Goal: Information Seeking & Learning: Learn about a topic

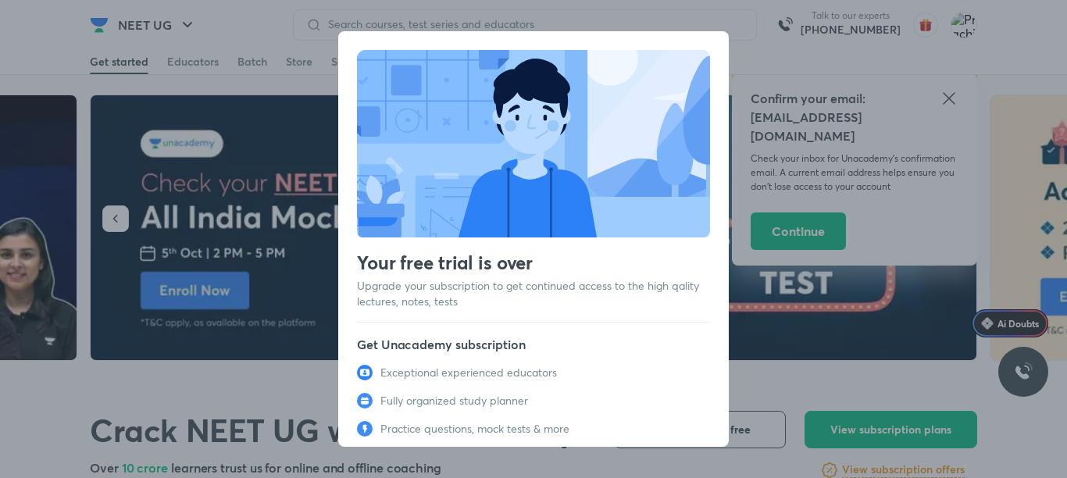
click at [745, 64] on div "Your free trial is over Upgrade your subscription to get continued access to th…" at bounding box center [533, 239] width 1067 height 478
click at [316, 41] on div "Your free trial is over Upgrade your subscription to get continued access to th…" at bounding box center [533, 239] width 1067 height 478
click at [359, 37] on div "Your free trial is over Upgrade your subscription to get continued access to th…" at bounding box center [533, 285] width 391 height 509
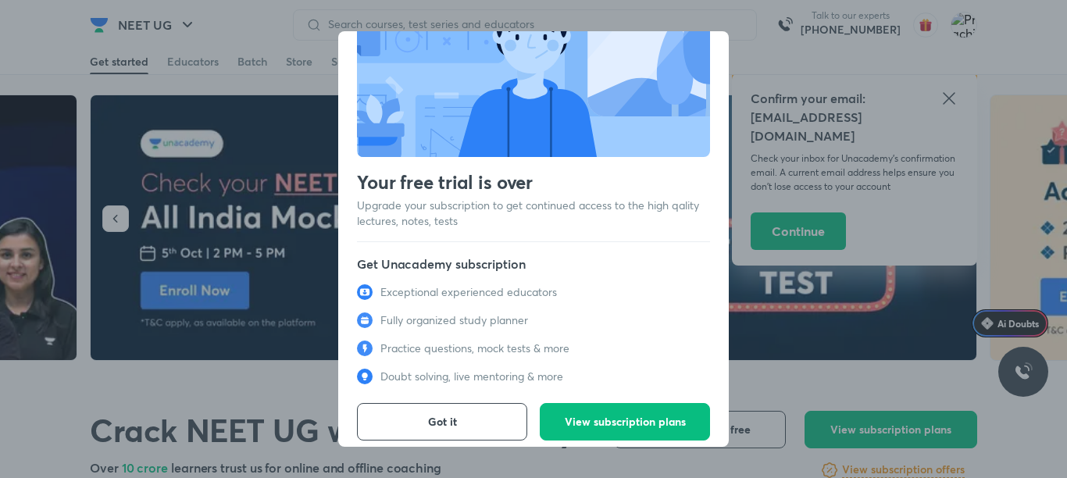
click at [932, 184] on div "Your free trial is over Upgrade your subscription to get continued access to th…" at bounding box center [533, 239] width 1067 height 478
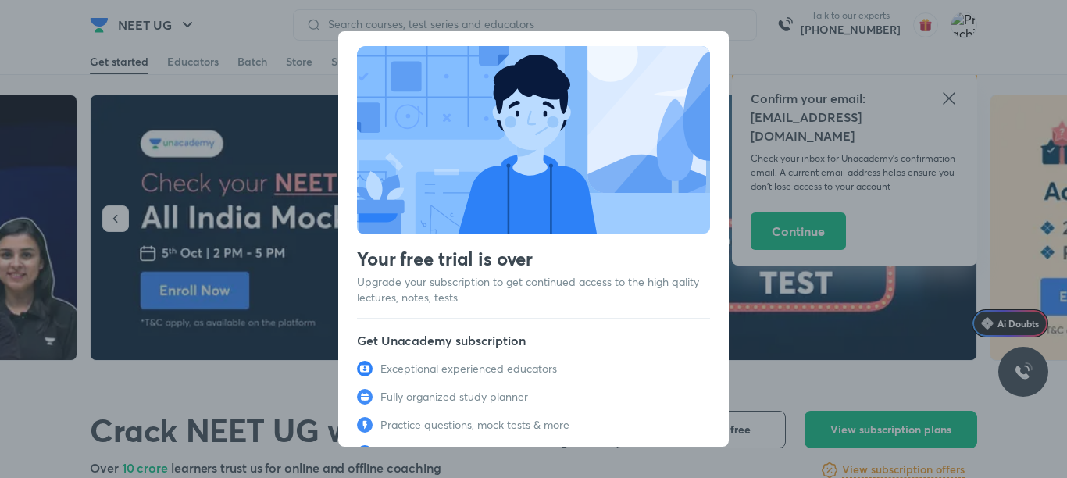
scroll to position [0, 0]
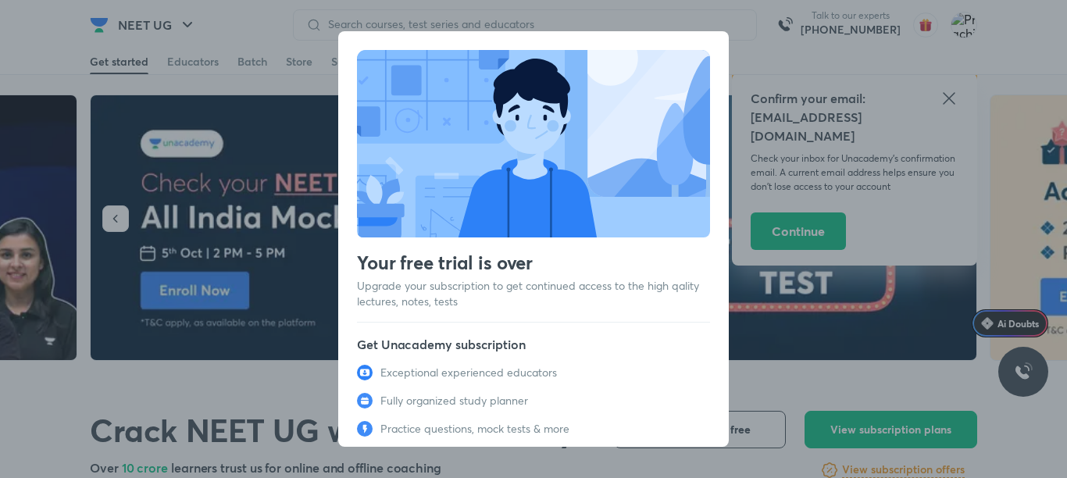
click at [1066, 159] on div "Your free trial is over Upgrade your subscription to get continued access to th…" at bounding box center [533, 239] width 1067 height 478
click at [352, 73] on div "Your free trial is over Upgrade your subscription to get continued access to th…" at bounding box center [533, 285] width 391 height 509
click at [520, 370] on p "Exceptional experienced educators" at bounding box center [468, 373] width 177 height 16
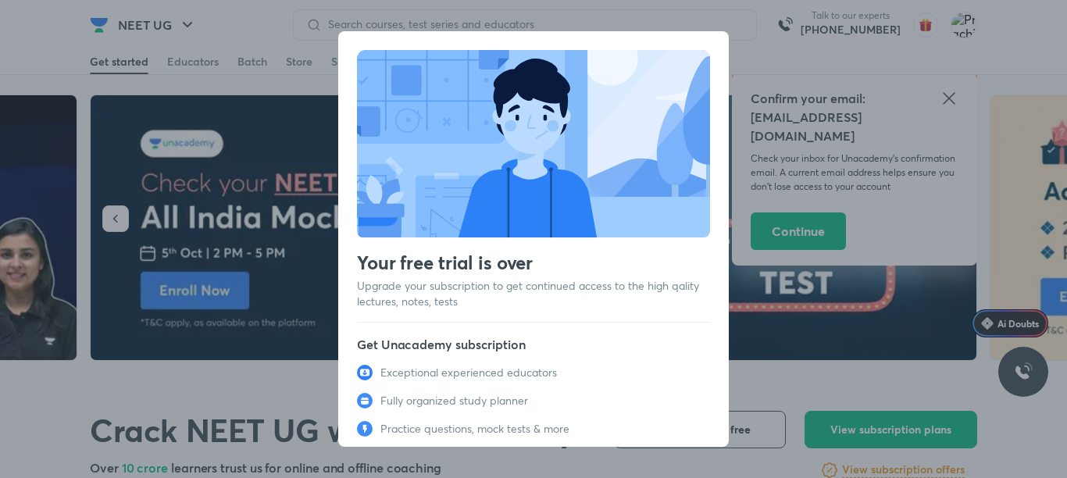
click at [520, 370] on p "Exceptional experienced educators" at bounding box center [468, 373] width 177 height 16
click at [1018, 148] on div "Your free trial is over Upgrade your subscription to get continued access to th…" at bounding box center [533, 239] width 1067 height 478
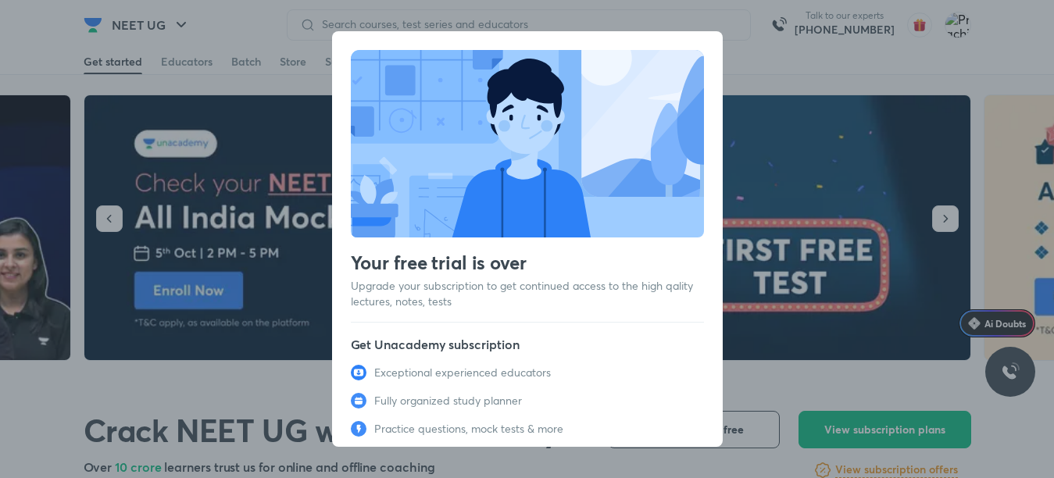
click at [823, 33] on div "Your free trial is over Upgrade your subscription to get continued access to th…" at bounding box center [527, 239] width 1054 height 478
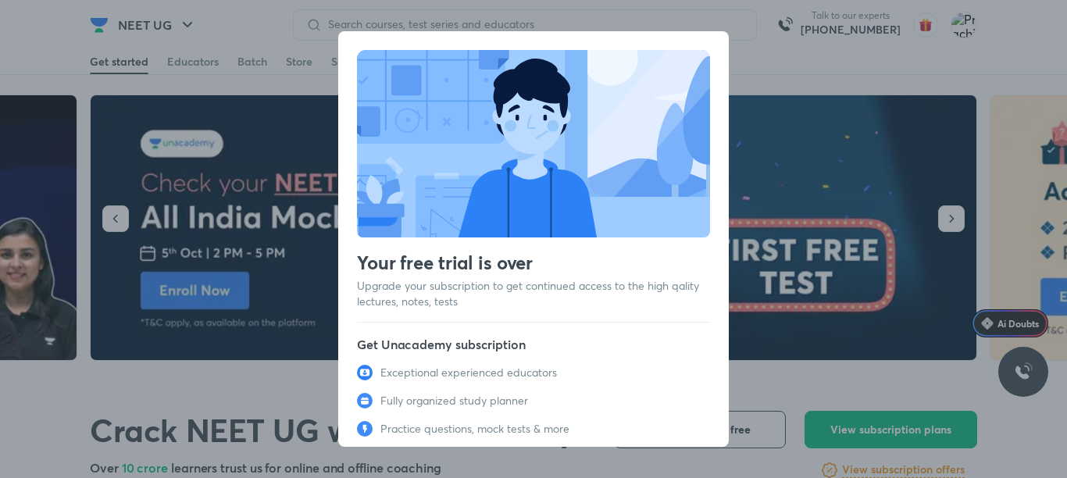
click at [823, 33] on div "Your free trial is over Upgrade your subscription to get continued access to th…" at bounding box center [533, 239] width 1067 height 478
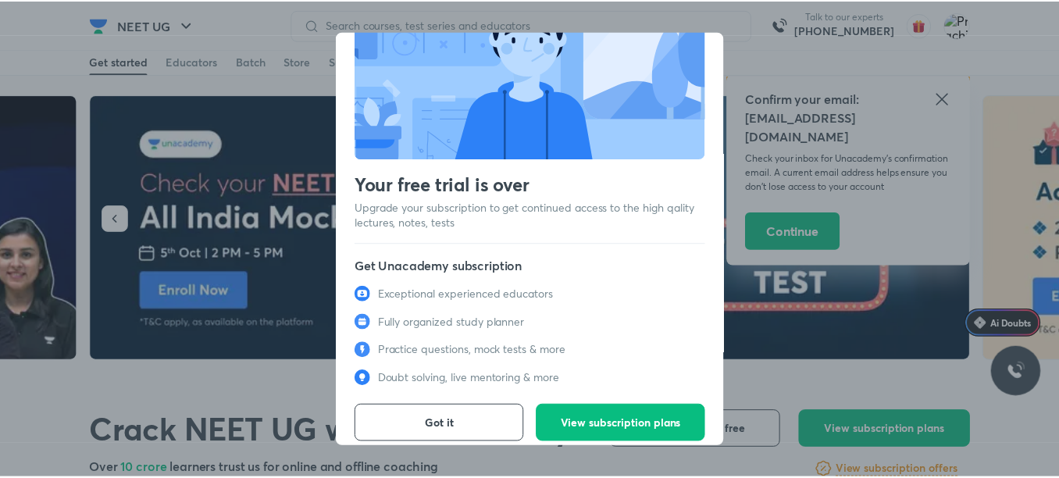
scroll to position [86, 0]
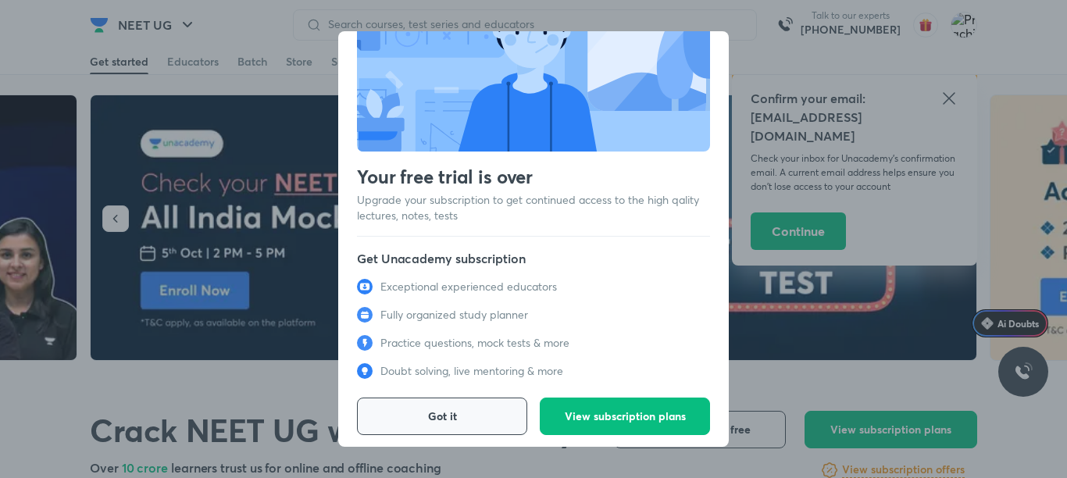
click at [455, 409] on button "Got it" at bounding box center [442, 416] width 170 height 37
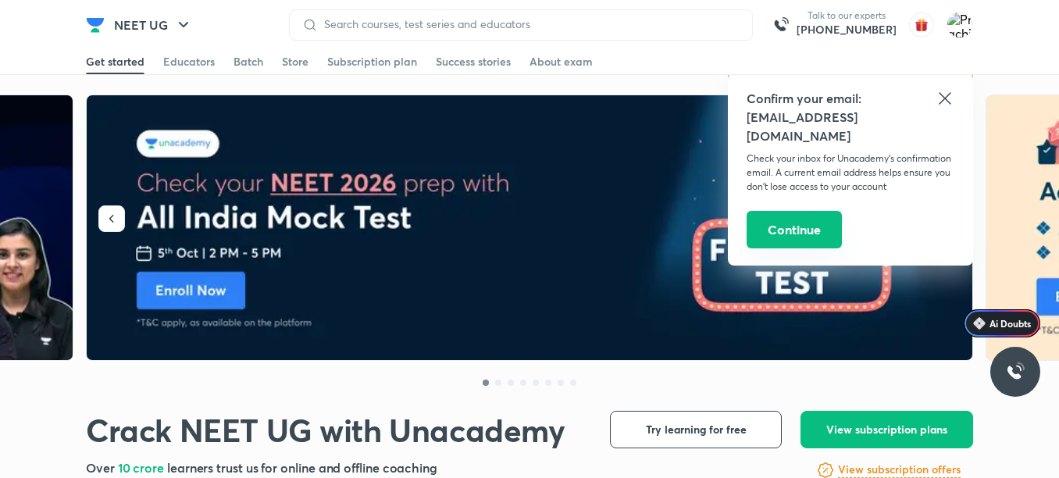
click at [773, 225] on button "Continue" at bounding box center [794, 229] width 95 height 37
click at [782, 213] on button "Continue" at bounding box center [794, 229] width 95 height 37
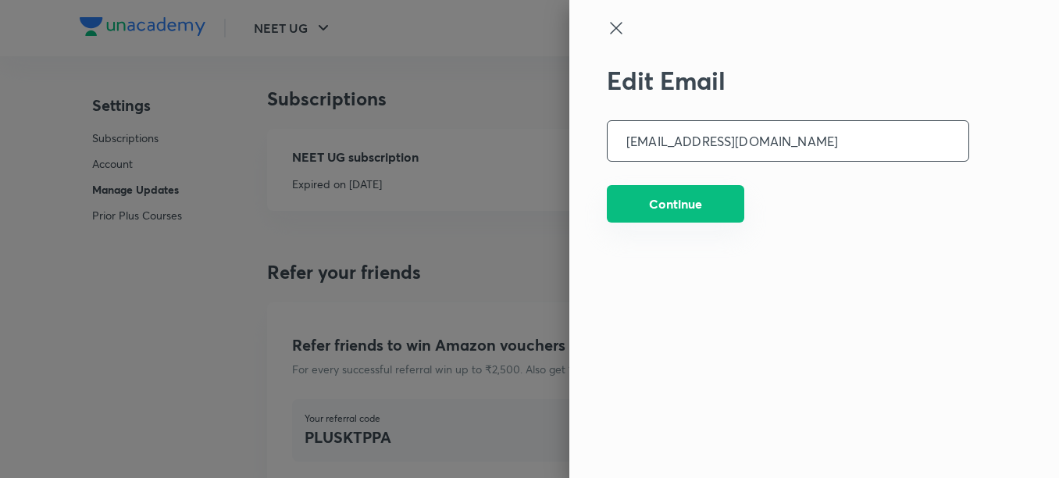
scroll to position [4102, 0]
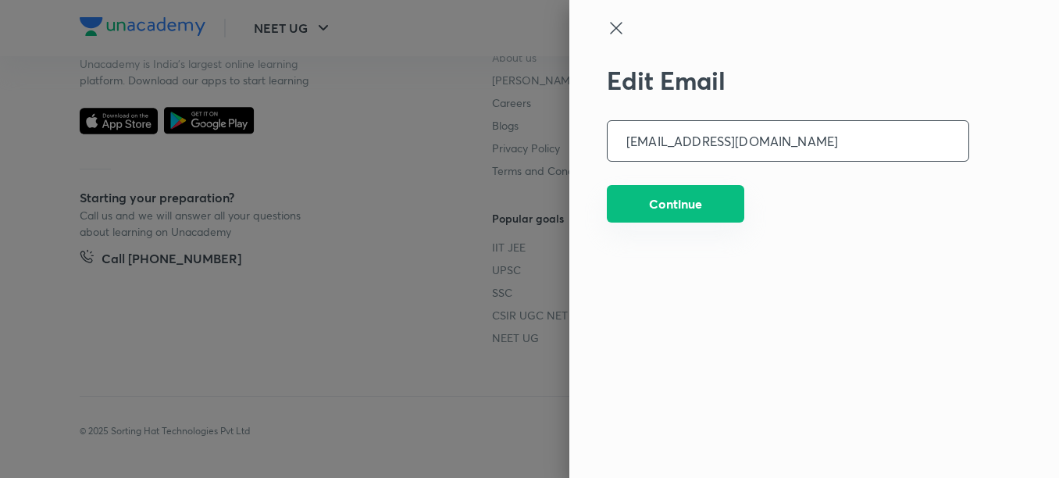
click at [676, 215] on button "Continue" at bounding box center [675, 203] width 137 height 37
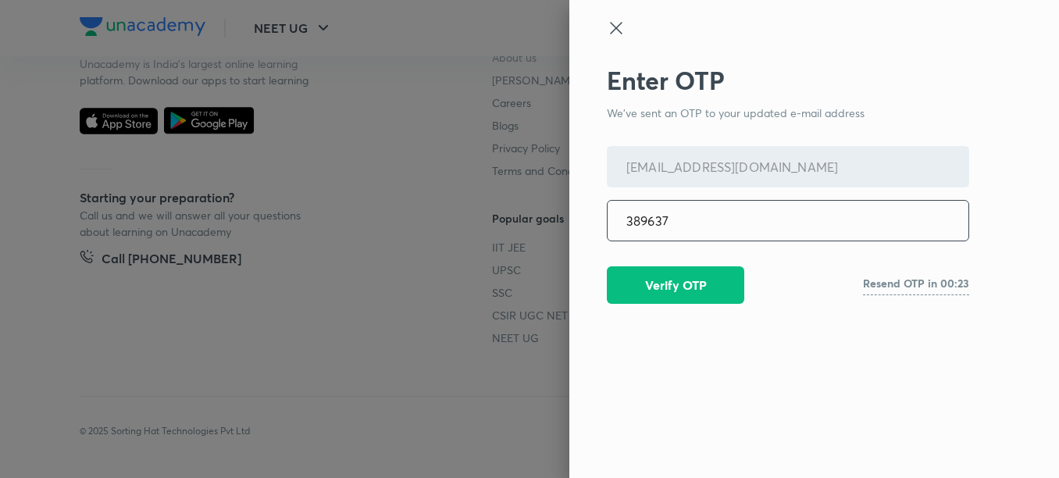
type input "389637"
click at [687, 280] on button "Verify OTP" at bounding box center [675, 283] width 137 height 37
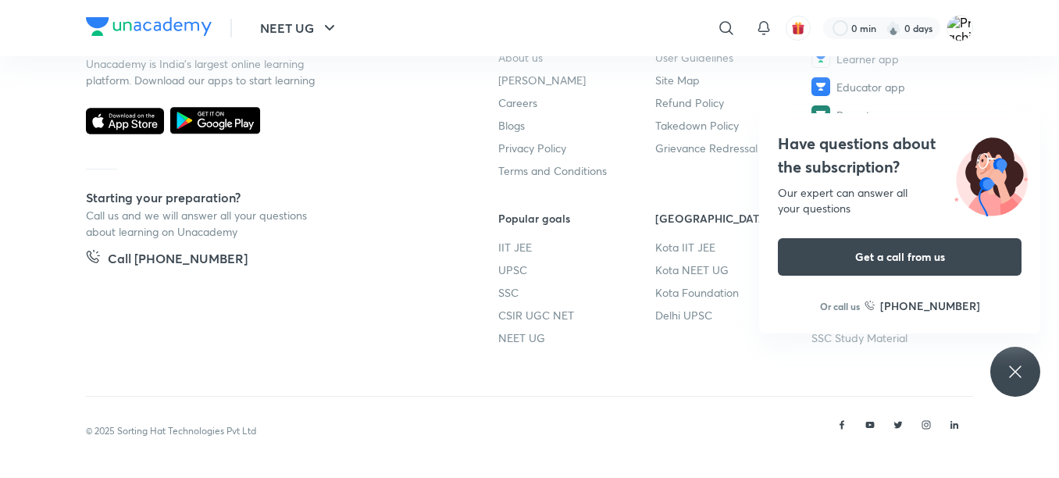
scroll to position [3684, 0]
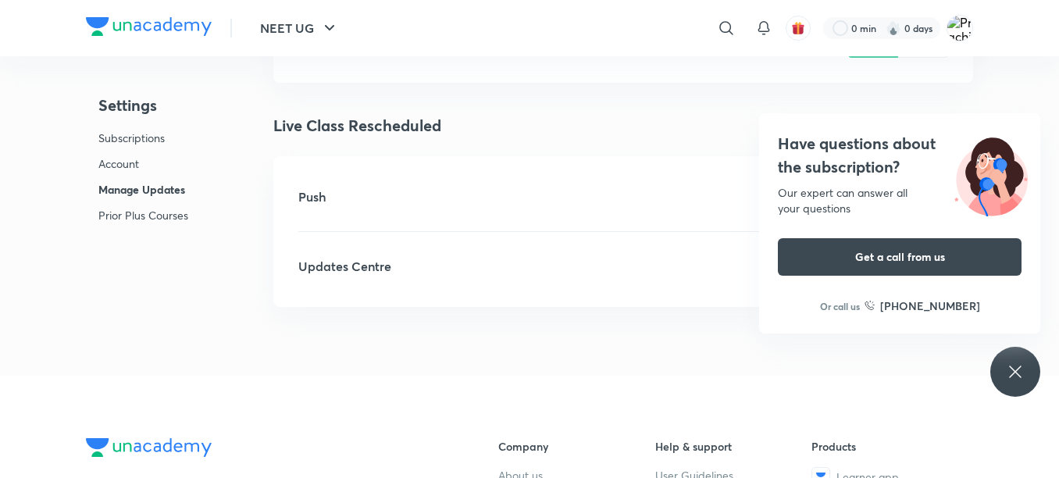
click at [703, 123] on h4 "Live Class Rescheduled" at bounding box center [623, 125] width 700 height 23
click at [332, 27] on icon "button" at bounding box center [329, 27] width 9 height 5
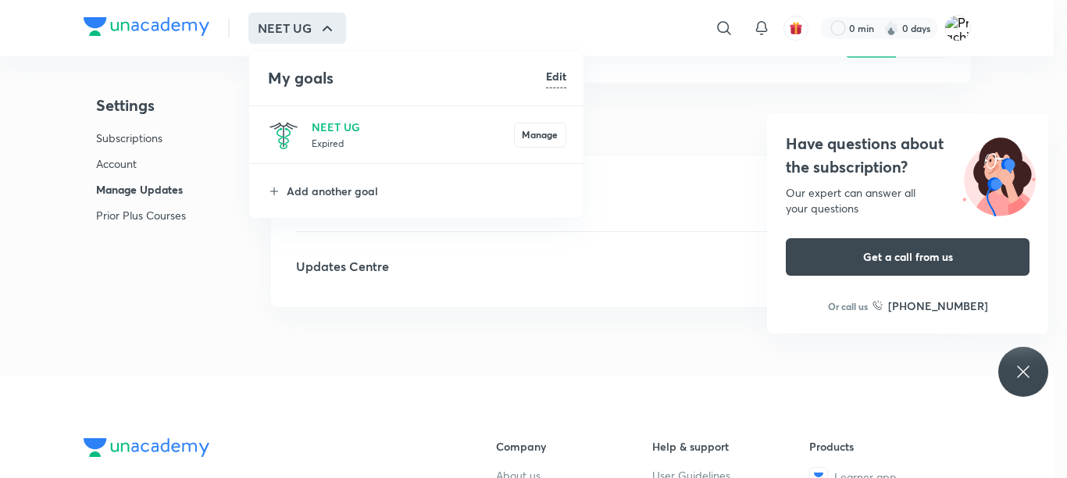
click at [657, 55] on div at bounding box center [533, 239] width 1067 height 478
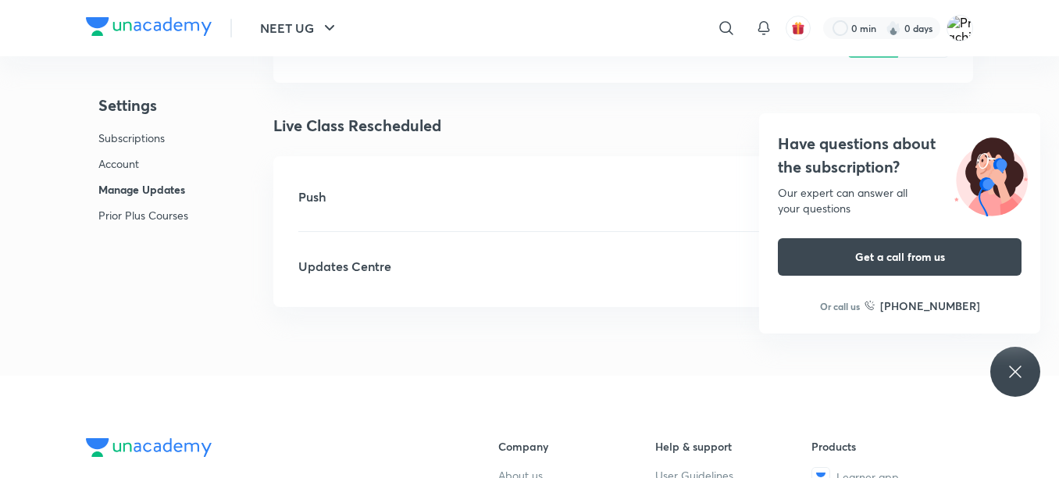
click at [1009, 366] on icon at bounding box center [1015, 371] width 19 height 19
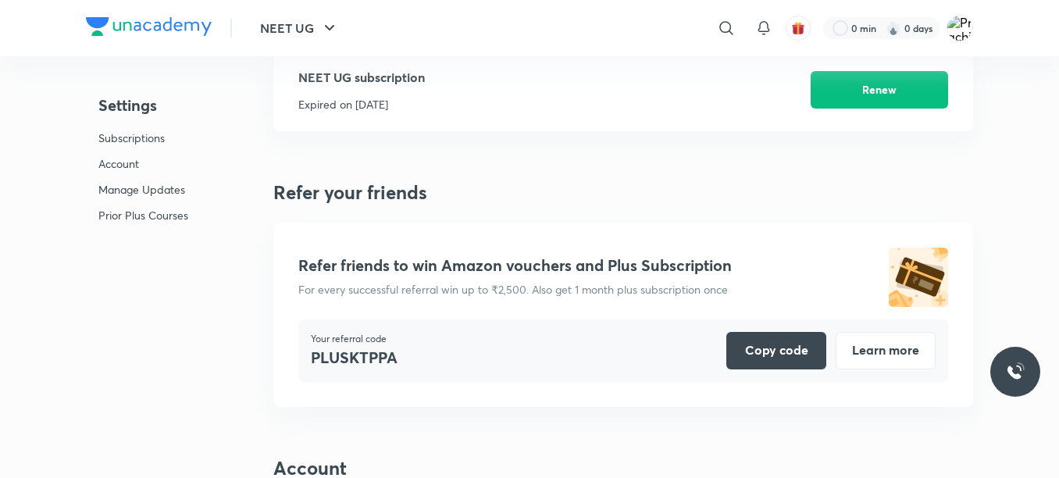
scroll to position [0, 0]
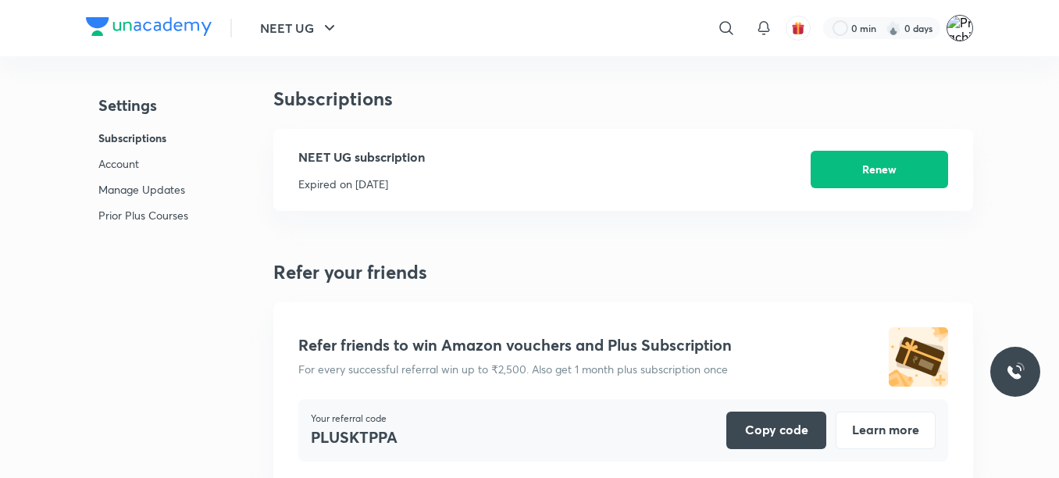
click at [957, 25] on img at bounding box center [960, 28] width 27 height 27
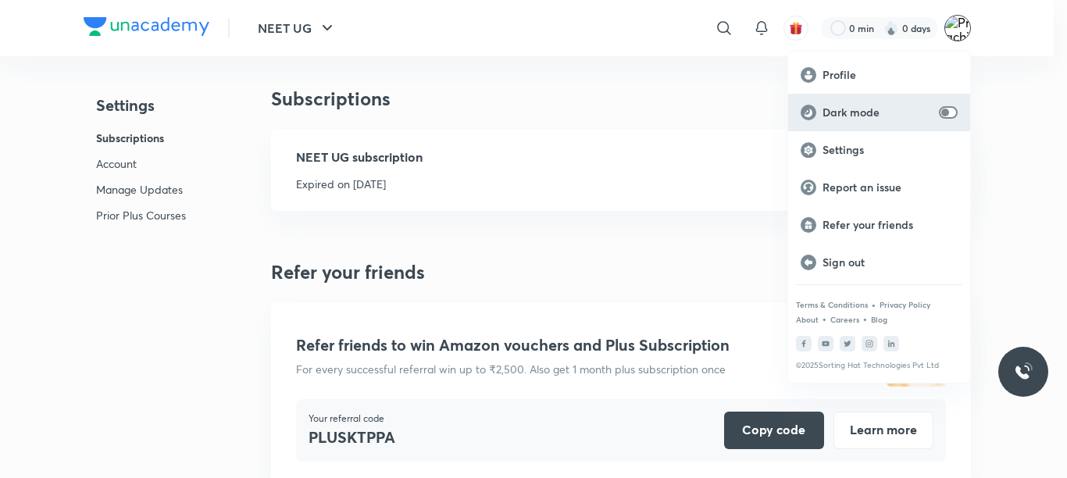
click at [955, 113] on input "checkbox" at bounding box center [945, 112] width 37 height 12
checkbox input "true"
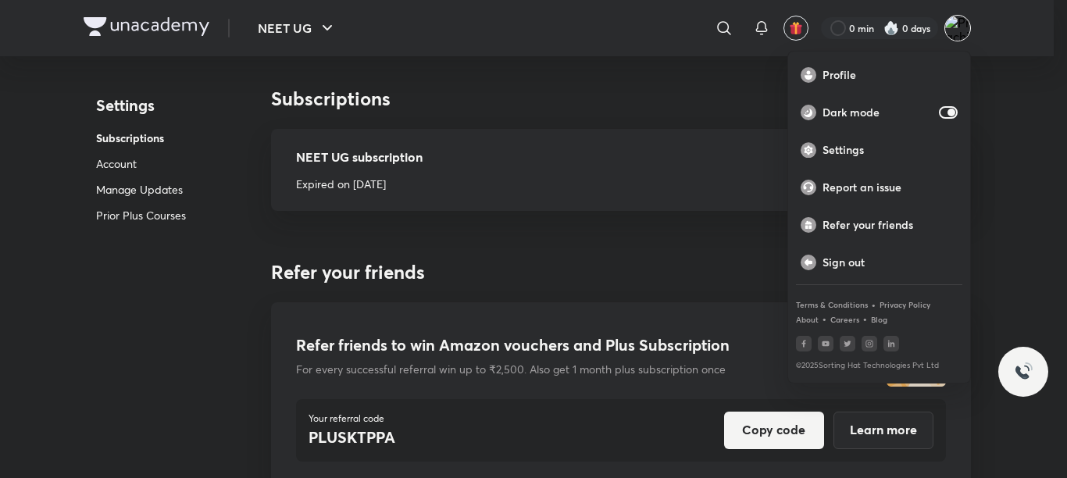
click at [1037, 48] on div at bounding box center [533, 239] width 1067 height 478
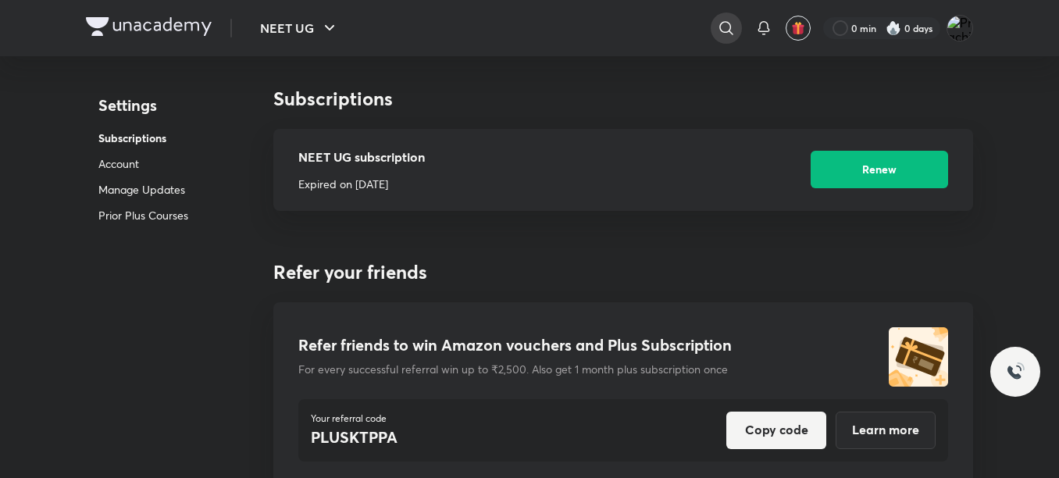
click at [722, 23] on icon at bounding box center [726, 28] width 19 height 19
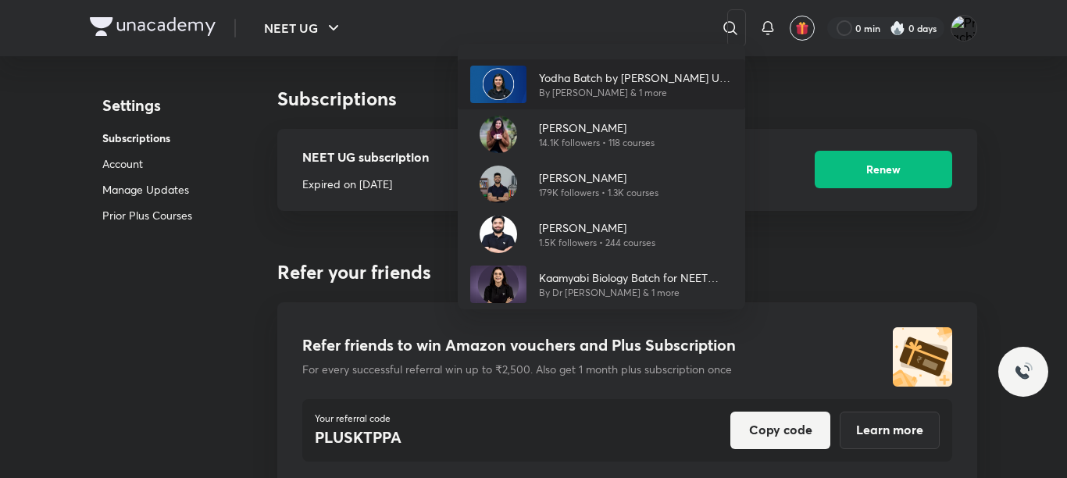
click at [588, 93] on p "By [PERSON_NAME] & 1 more" at bounding box center [636, 93] width 194 height 14
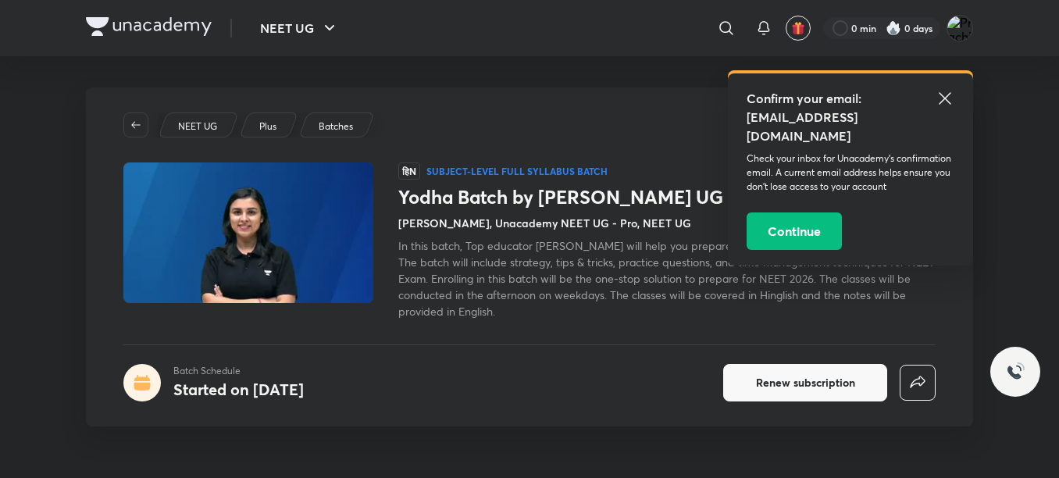
click at [941, 93] on icon at bounding box center [945, 98] width 19 height 19
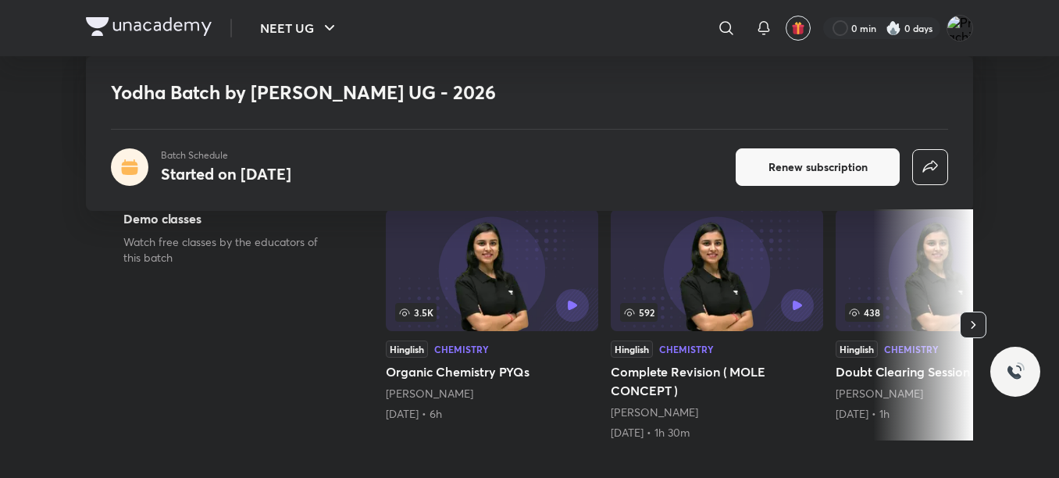
scroll to position [281, 0]
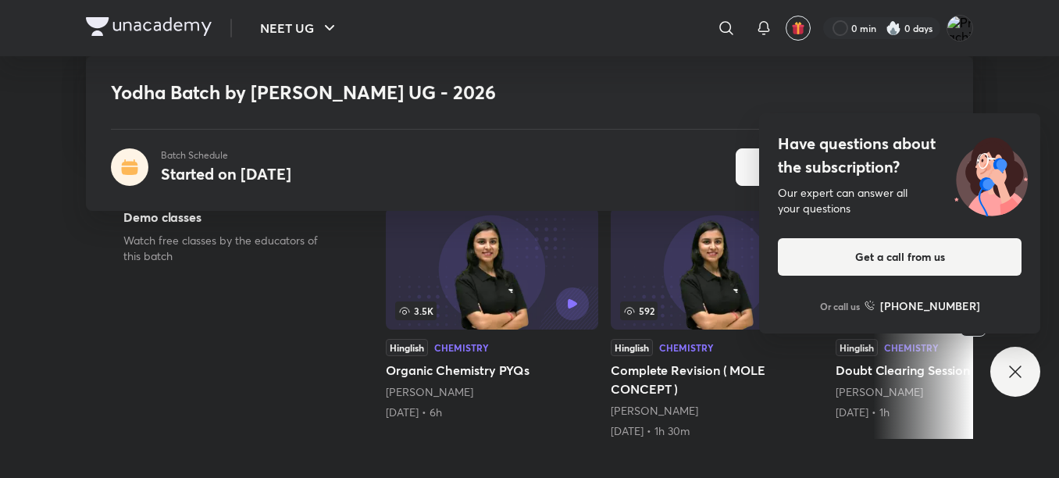
click at [1019, 378] on icon at bounding box center [1015, 371] width 19 height 19
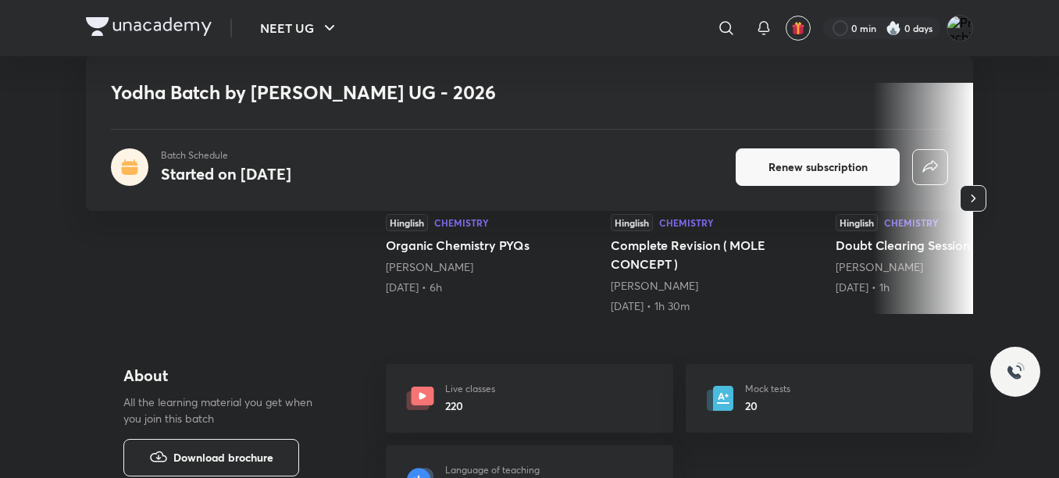
scroll to position [250, 0]
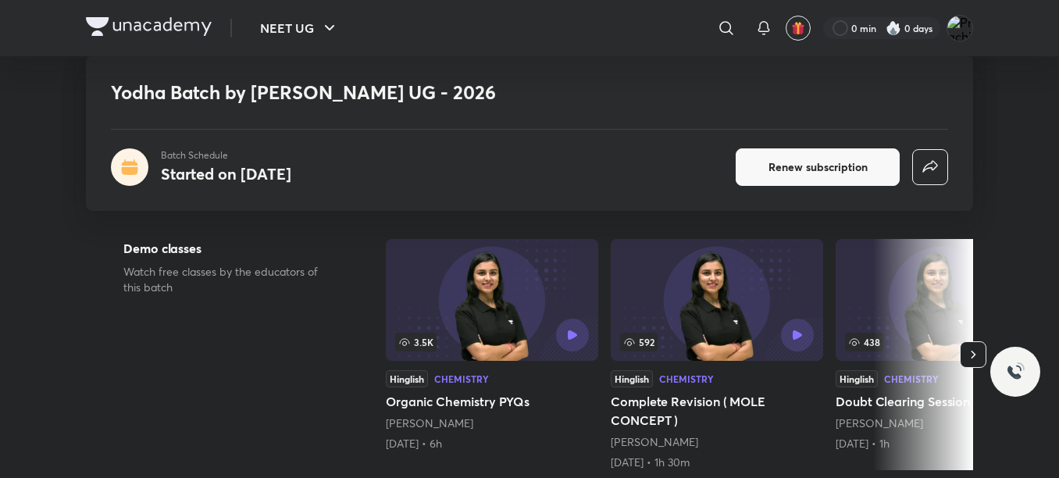
click at [963, 353] on button "button" at bounding box center [973, 354] width 27 height 27
click at [963, 353] on div at bounding box center [923, 354] width 100 height 231
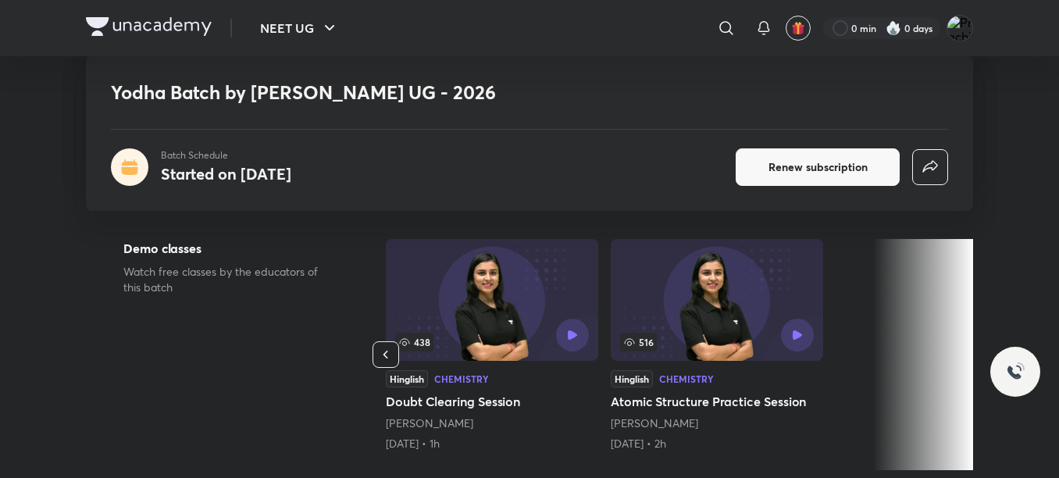
click at [391, 350] on icon "button" at bounding box center [386, 355] width 16 height 16
click at [391, 350] on div "3.5K Hinglish Chemistry Organic Chemistry PYQs [PERSON_NAME] [DATE] • 6h 592 Hi…" at bounding box center [229, 354] width 587 height 231
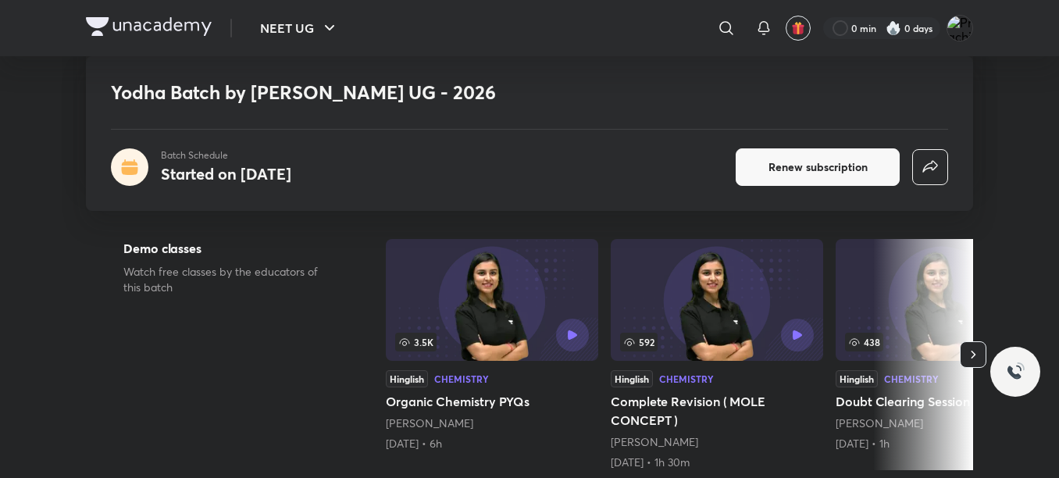
click at [391, 350] on div "3.5K" at bounding box center [492, 300] width 212 height 122
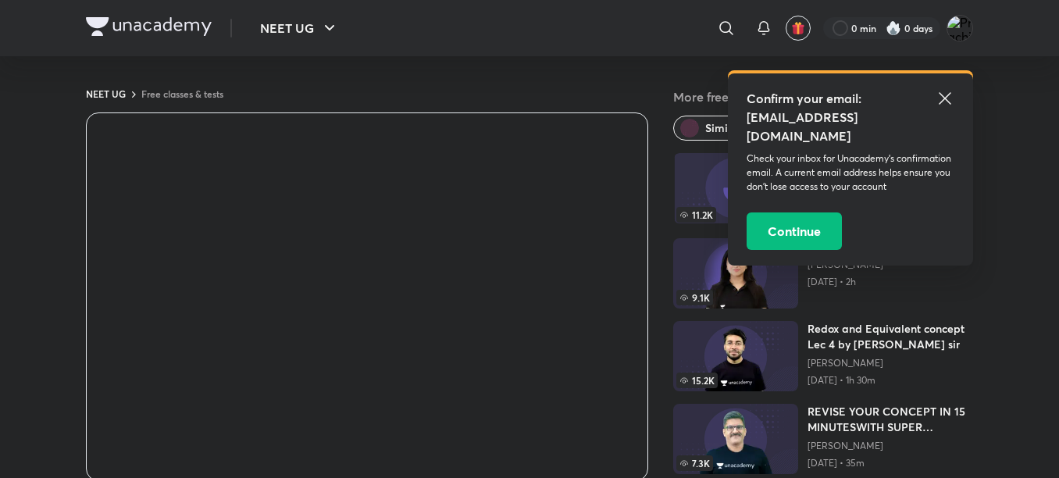
click at [942, 98] on icon at bounding box center [945, 98] width 19 height 19
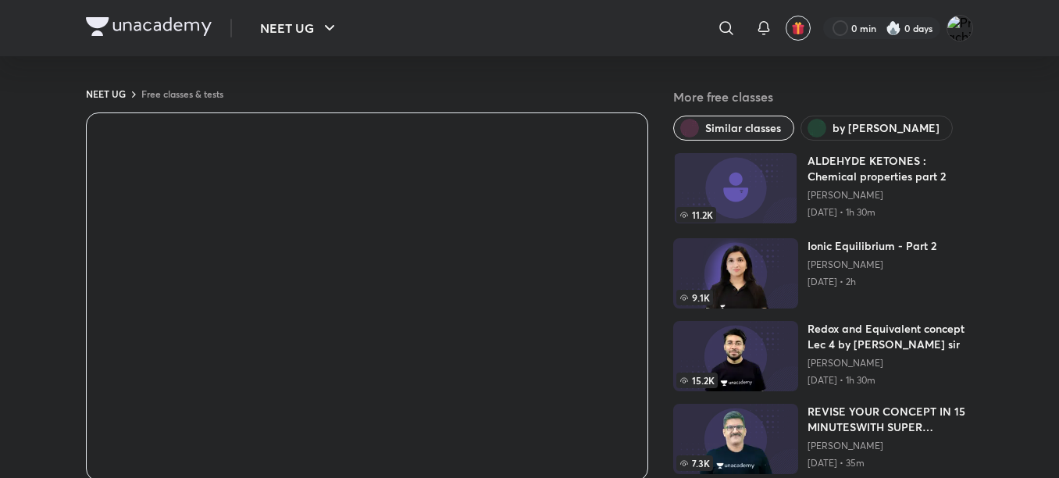
click at [873, 118] on button "by [PERSON_NAME]" at bounding box center [877, 128] width 152 height 25
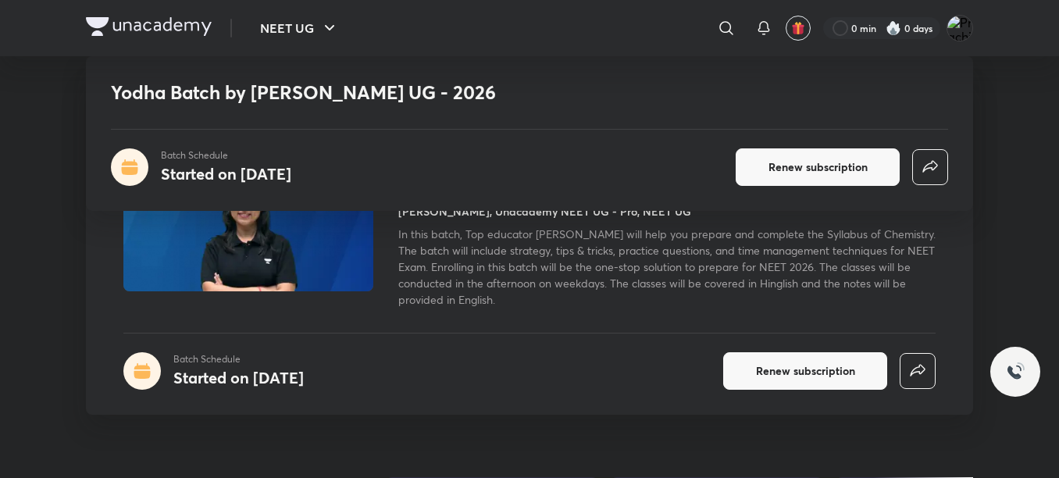
scroll to position [344, 0]
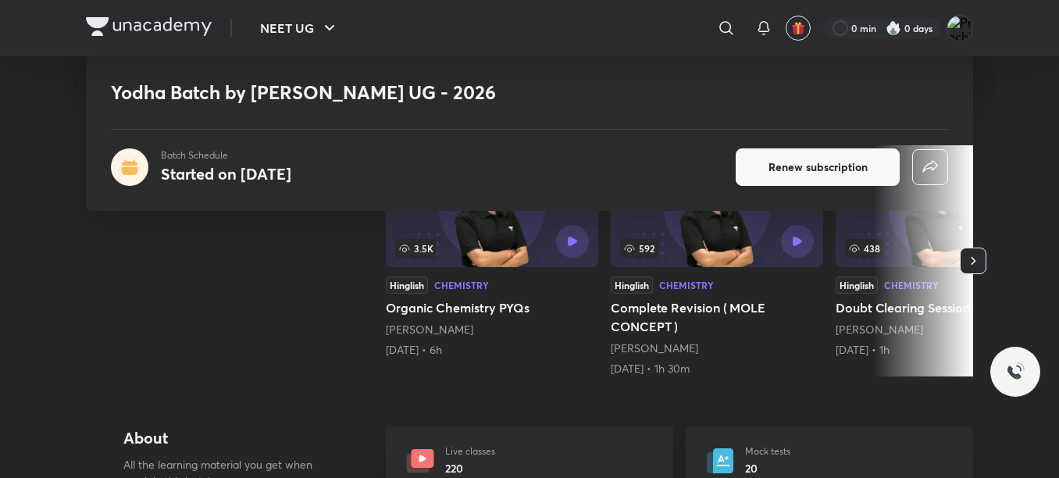
click at [712, 280] on div "Chemistry" at bounding box center [686, 284] width 55 height 9
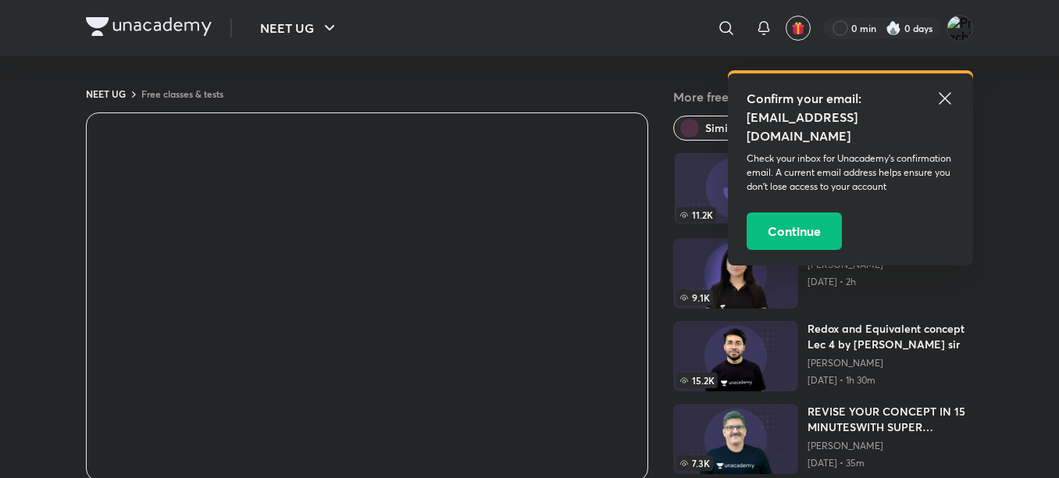
click at [942, 95] on icon at bounding box center [945, 98] width 12 height 12
